Goal: Information Seeking & Learning: Learn about a topic

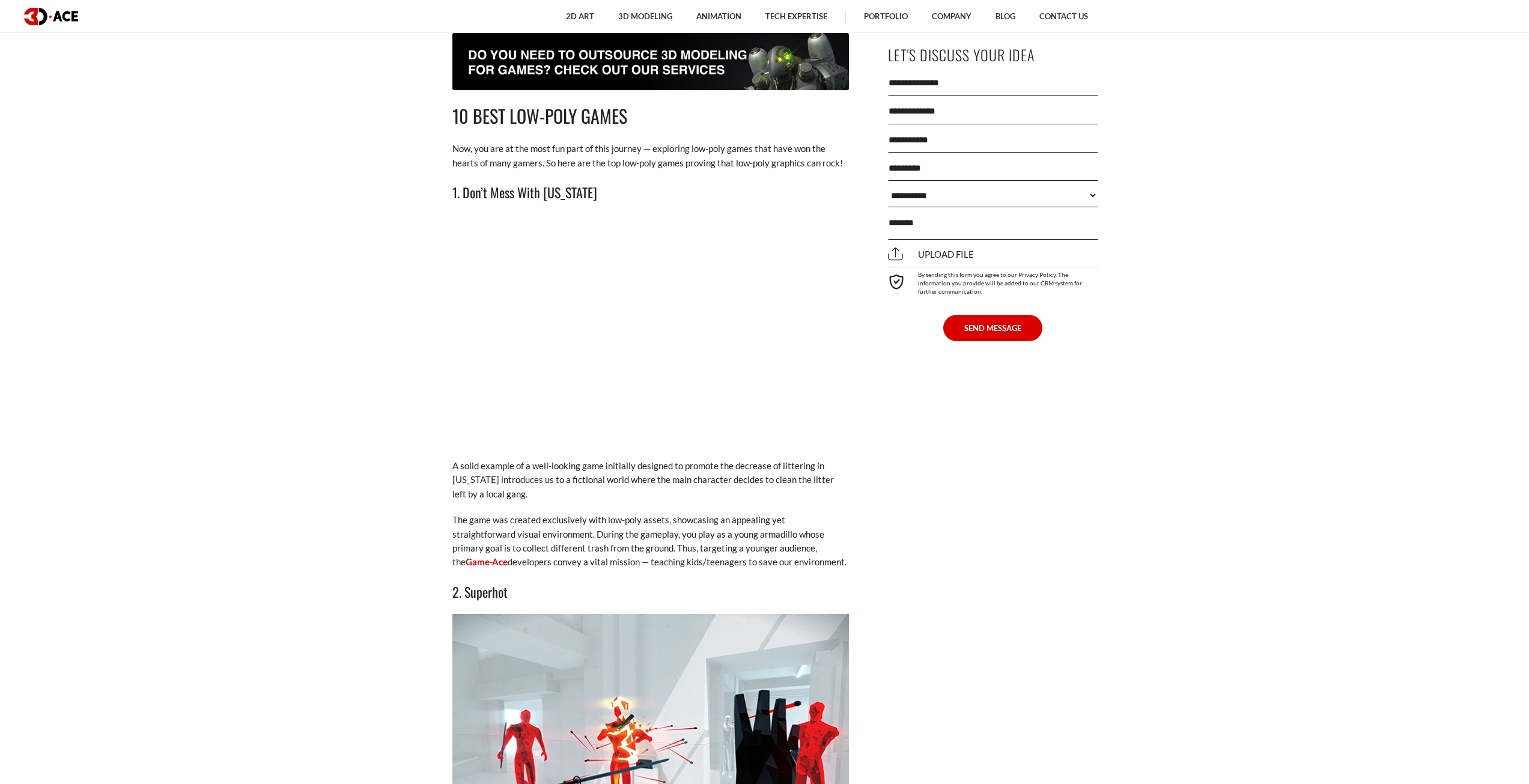
scroll to position [1982, 0]
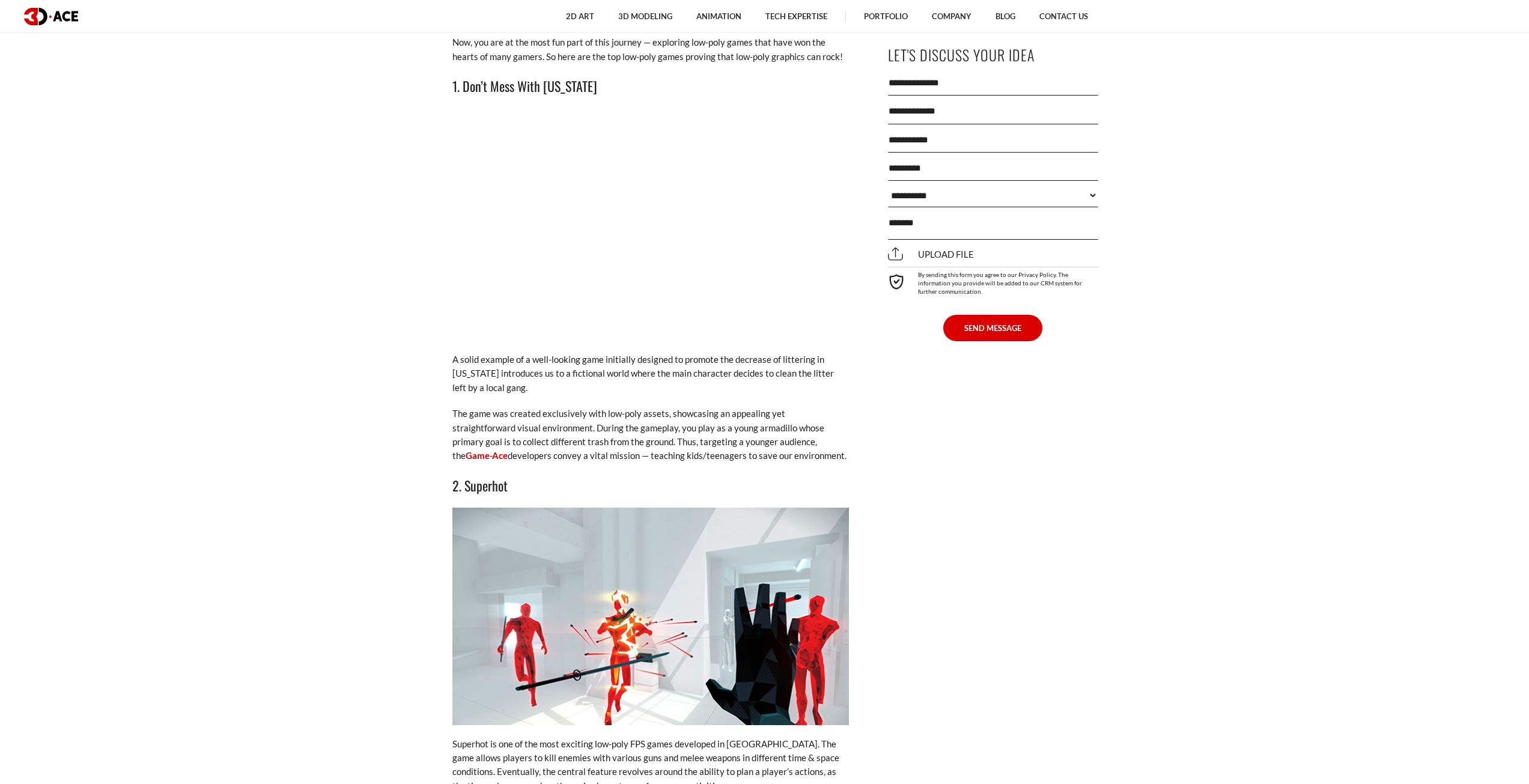
click at [501, 487] on h3 "2. Superhot" at bounding box center [650, 485] width 397 height 20
copy h3 "Superhot"
